Goal: Find specific page/section: Find specific page/section

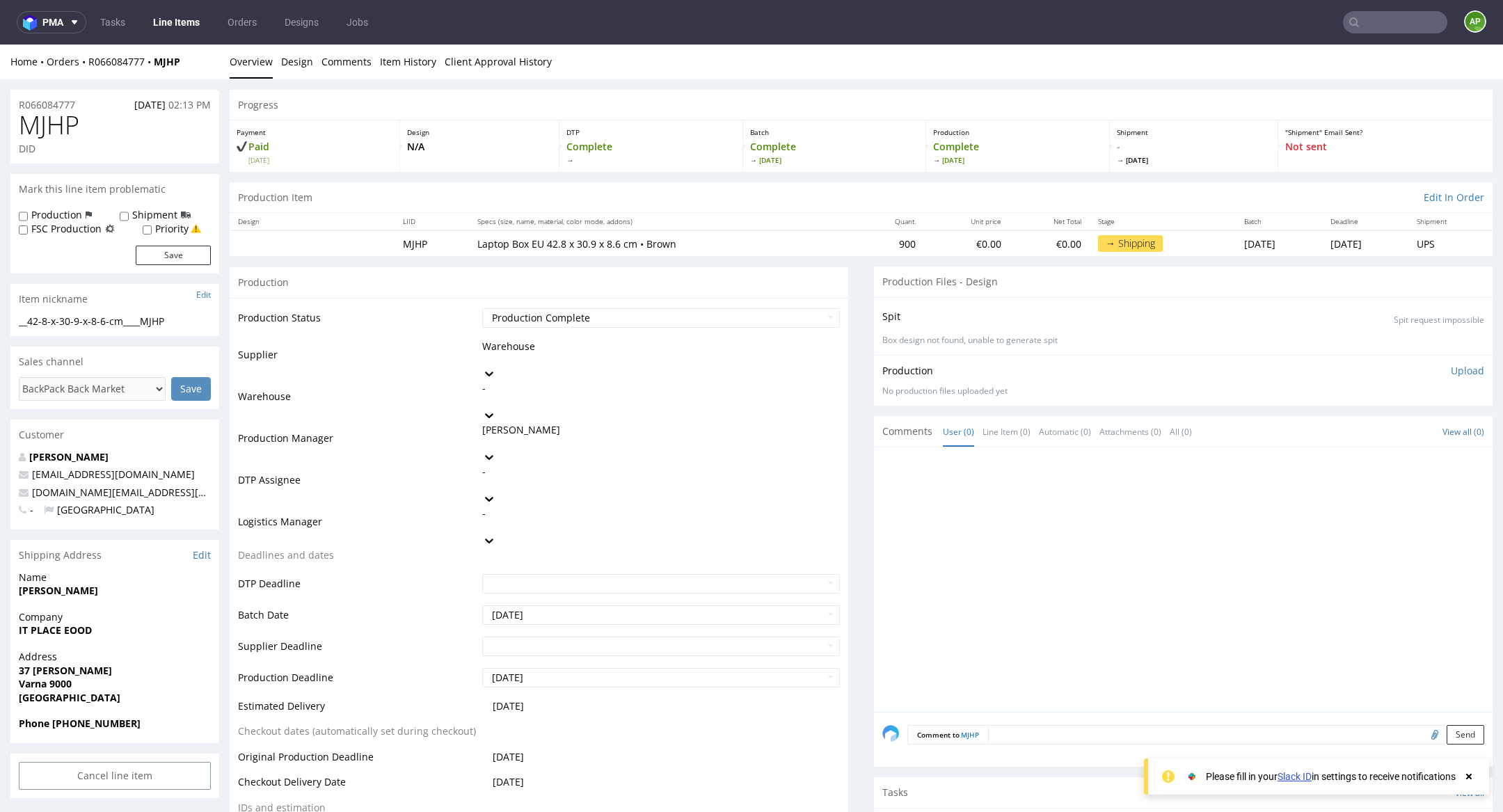
click at [181, 21] on link "Line Items" at bounding box center [176, 22] width 64 height 22
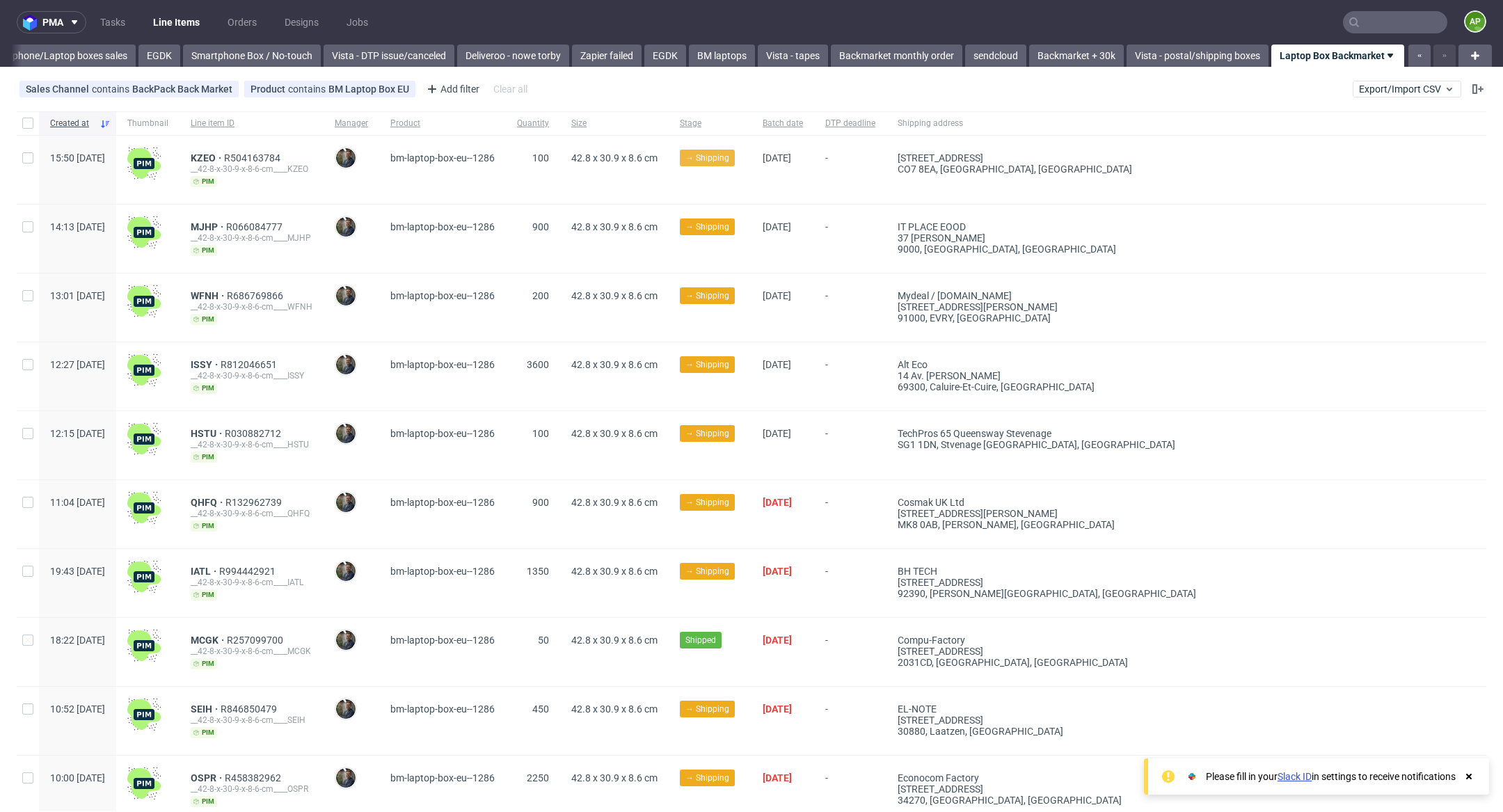
click at [729, 163] on span "→ Shipping" at bounding box center [707, 157] width 44 height 13
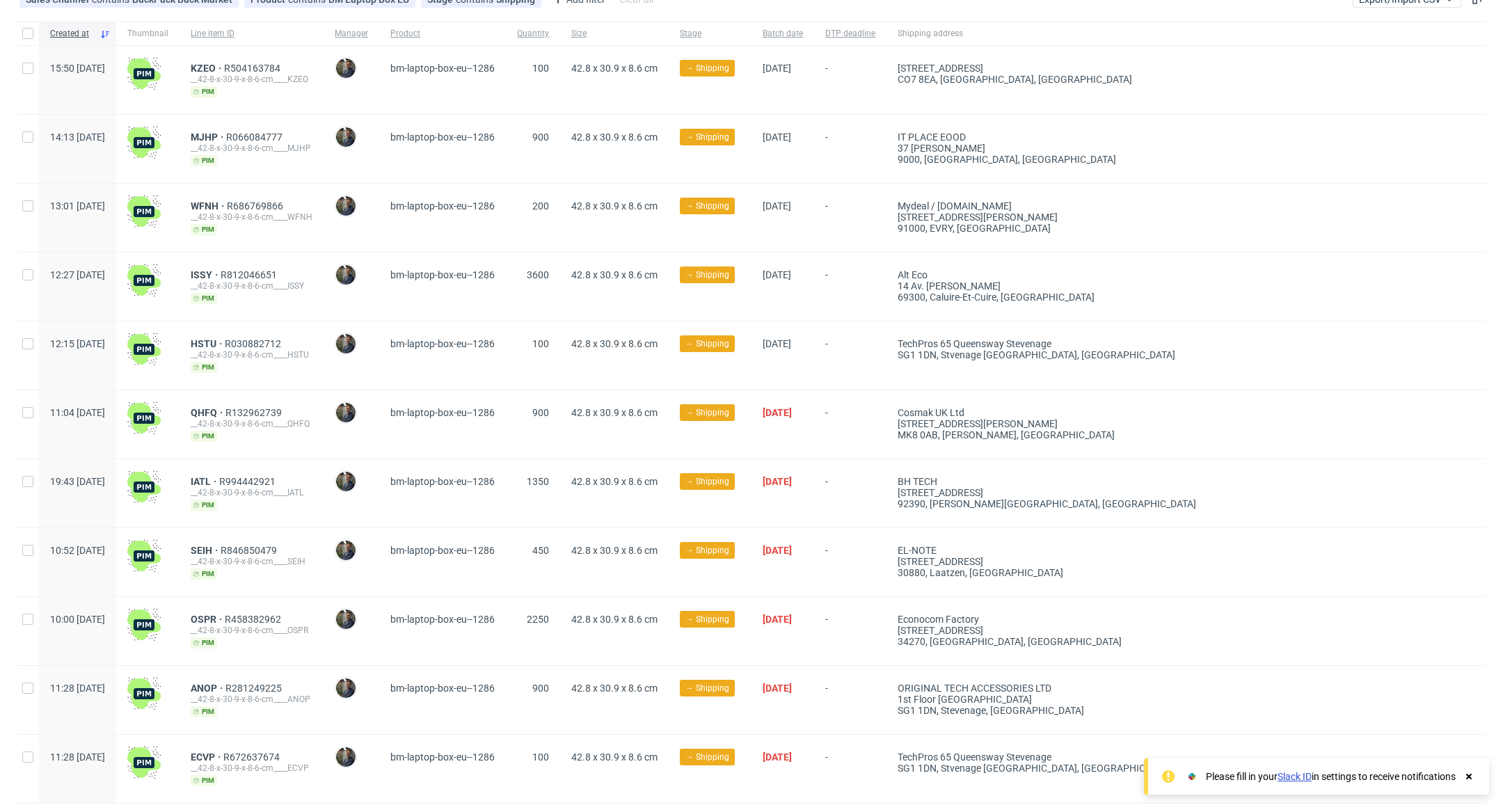
scroll to position [115, 0]
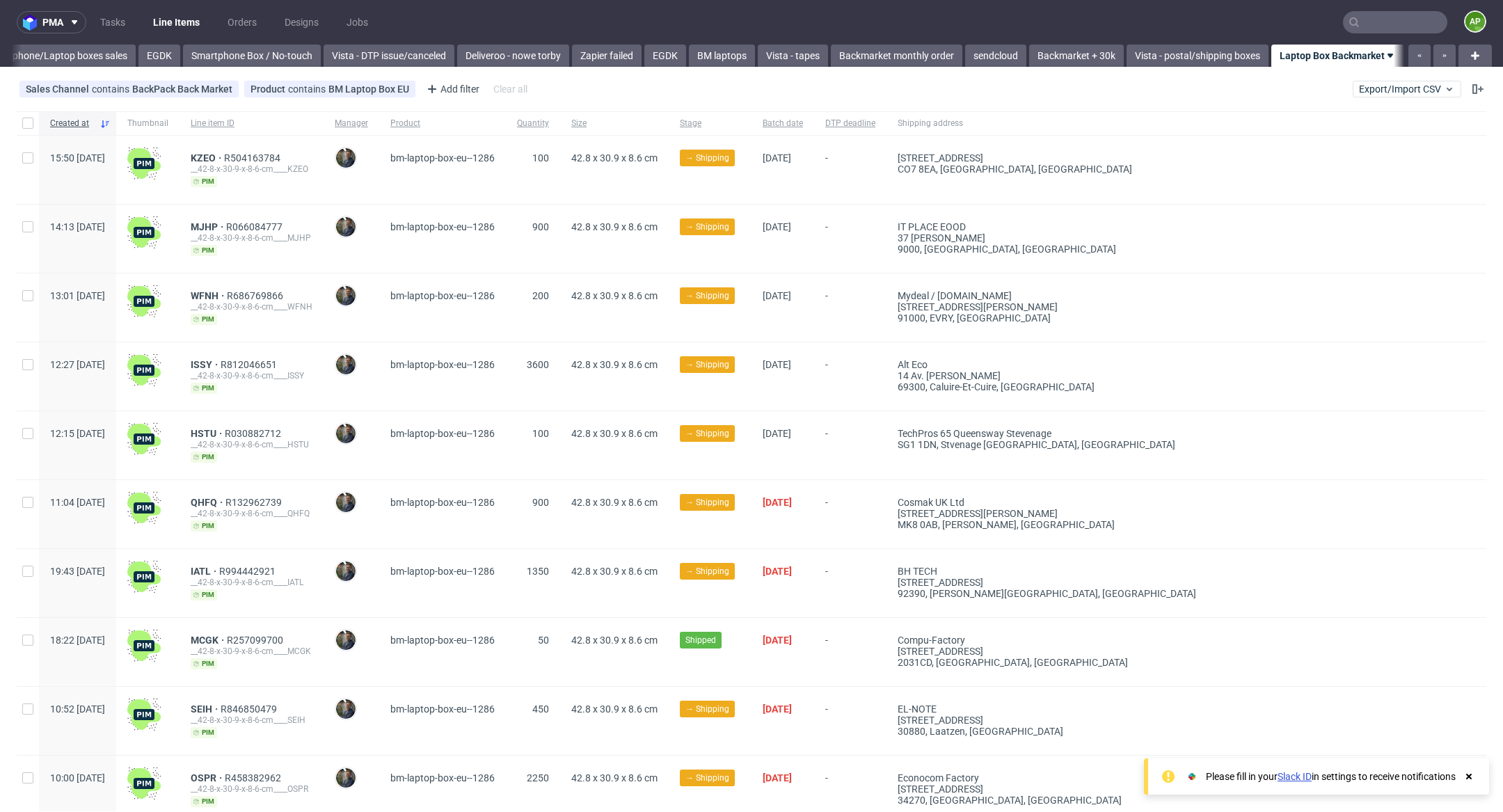
scroll to position [0, 810]
